Goal: Task Accomplishment & Management: Use online tool/utility

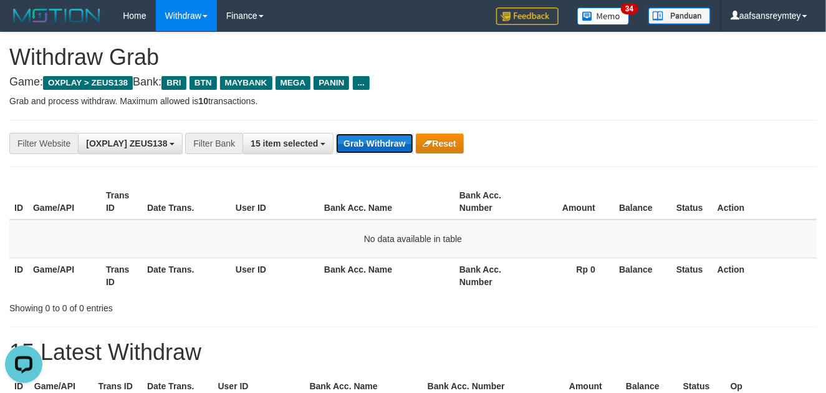
click at [344, 146] on button "Grab Withdraw" at bounding box center [374, 143] width 77 height 20
click at [348, 143] on button "Grab Withdraw" at bounding box center [374, 143] width 77 height 20
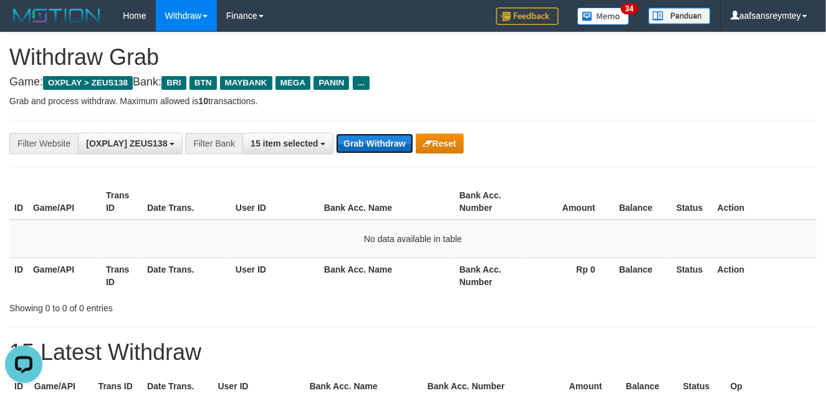
click at [348, 143] on button "Grab Withdraw" at bounding box center [374, 143] width 77 height 20
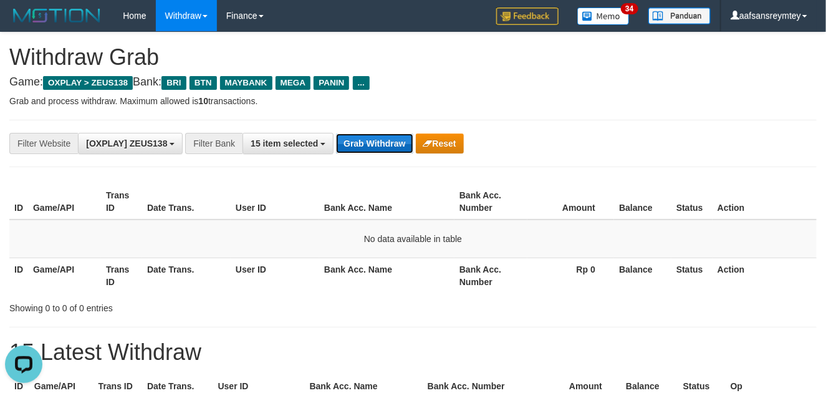
click at [348, 143] on button "Grab Withdraw" at bounding box center [374, 143] width 77 height 20
click at [336, 133] on button "Grab Withdraw" at bounding box center [374, 143] width 77 height 20
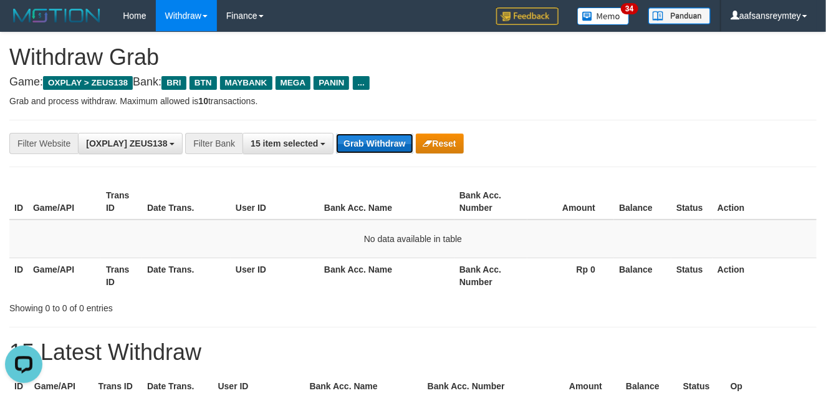
click at [336, 133] on button "Grab Withdraw" at bounding box center [374, 143] width 77 height 20
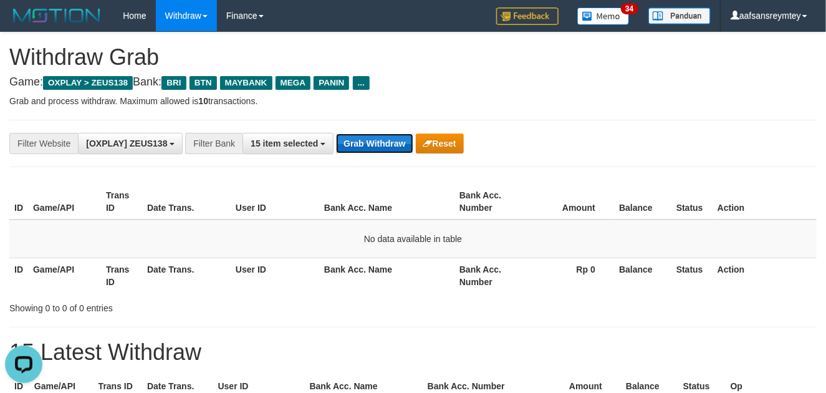
click at [336, 133] on button "Grab Withdraw" at bounding box center [374, 143] width 77 height 20
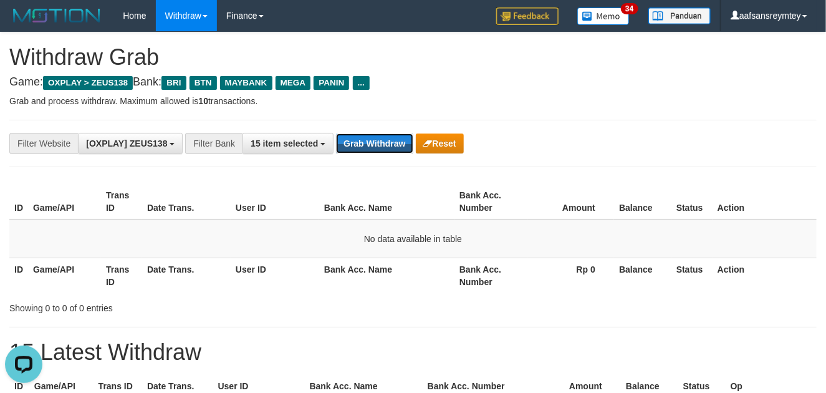
click at [336, 133] on button "Grab Withdraw" at bounding box center [374, 143] width 77 height 20
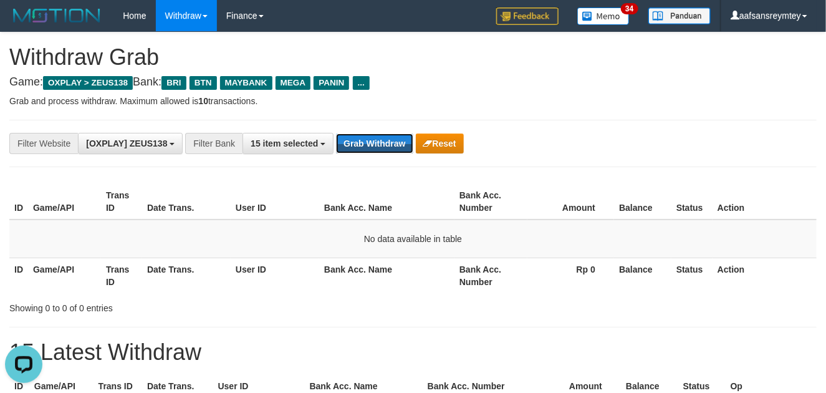
click at [336, 133] on button "Grab Withdraw" at bounding box center [374, 143] width 77 height 20
